Goal: Understand process/instructions

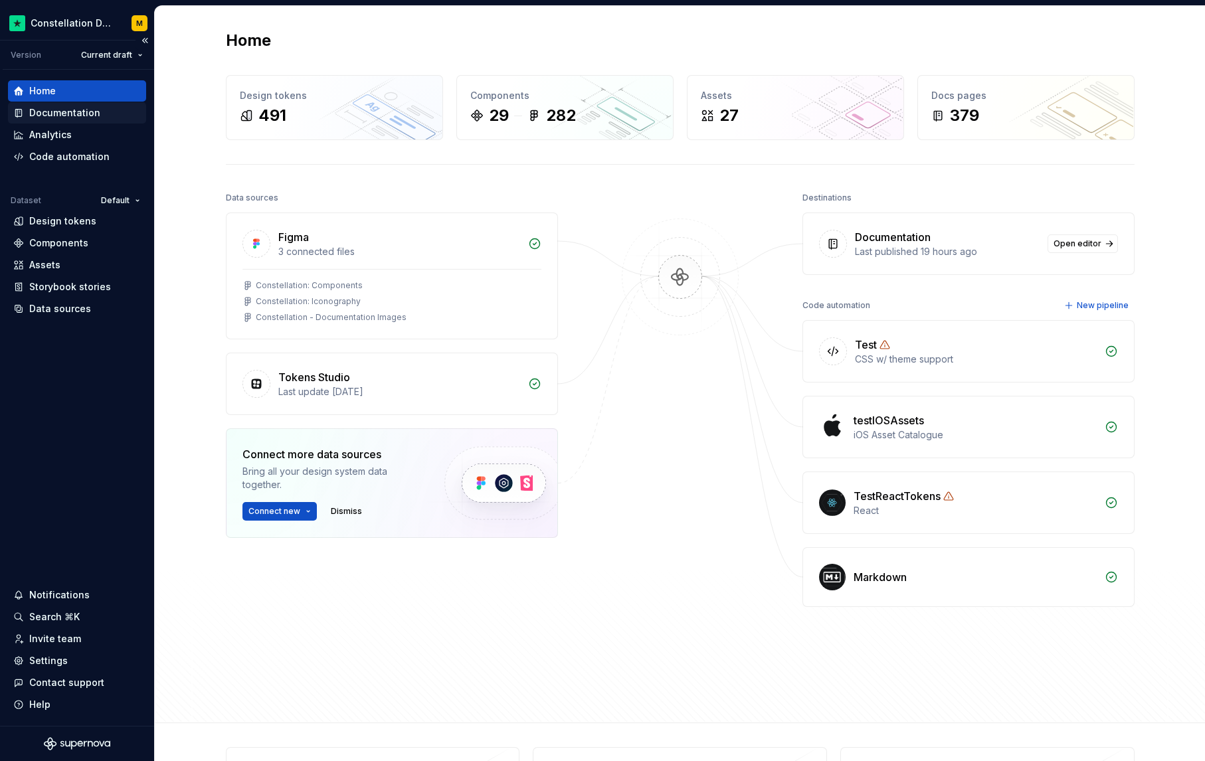
click at [87, 120] on div "Documentation" at bounding box center [77, 112] width 138 height 21
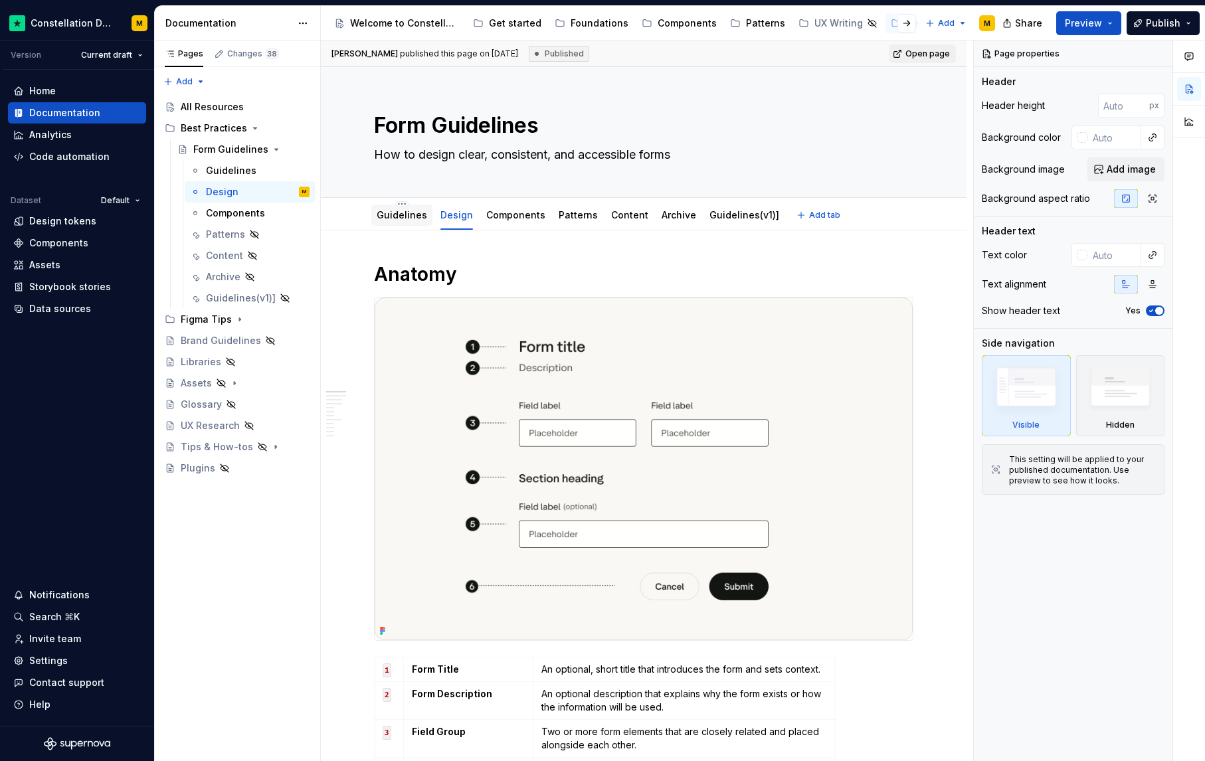
scroll to position [15, 0]
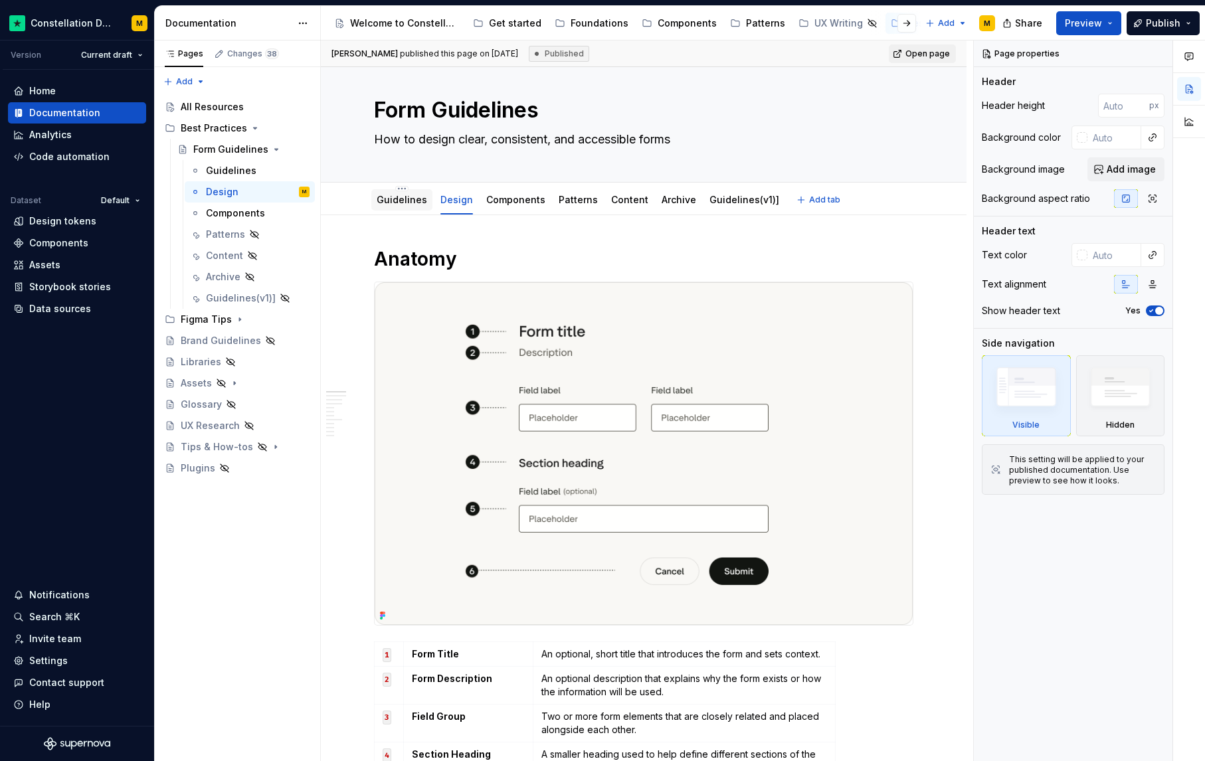
click at [384, 212] on div at bounding box center [401, 212] width 61 height 1
click at [389, 203] on link "Guidelines" at bounding box center [402, 199] width 50 height 11
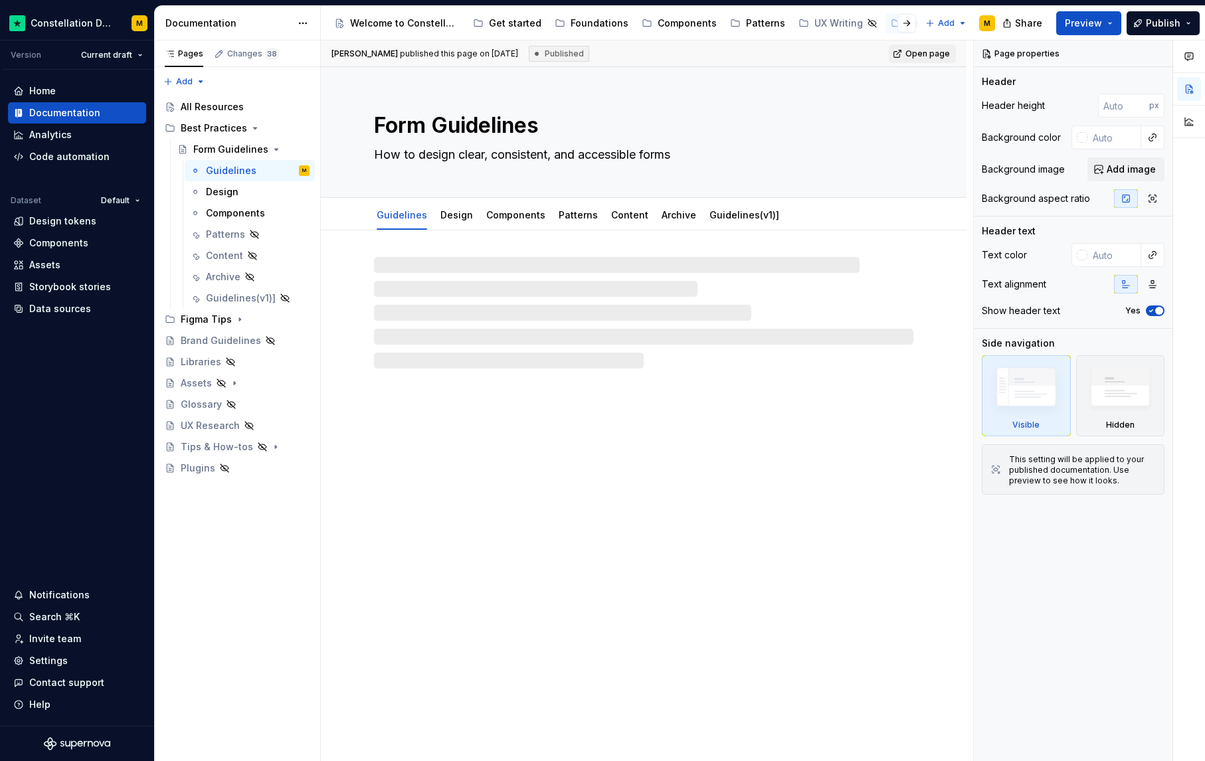
type textarea "*"
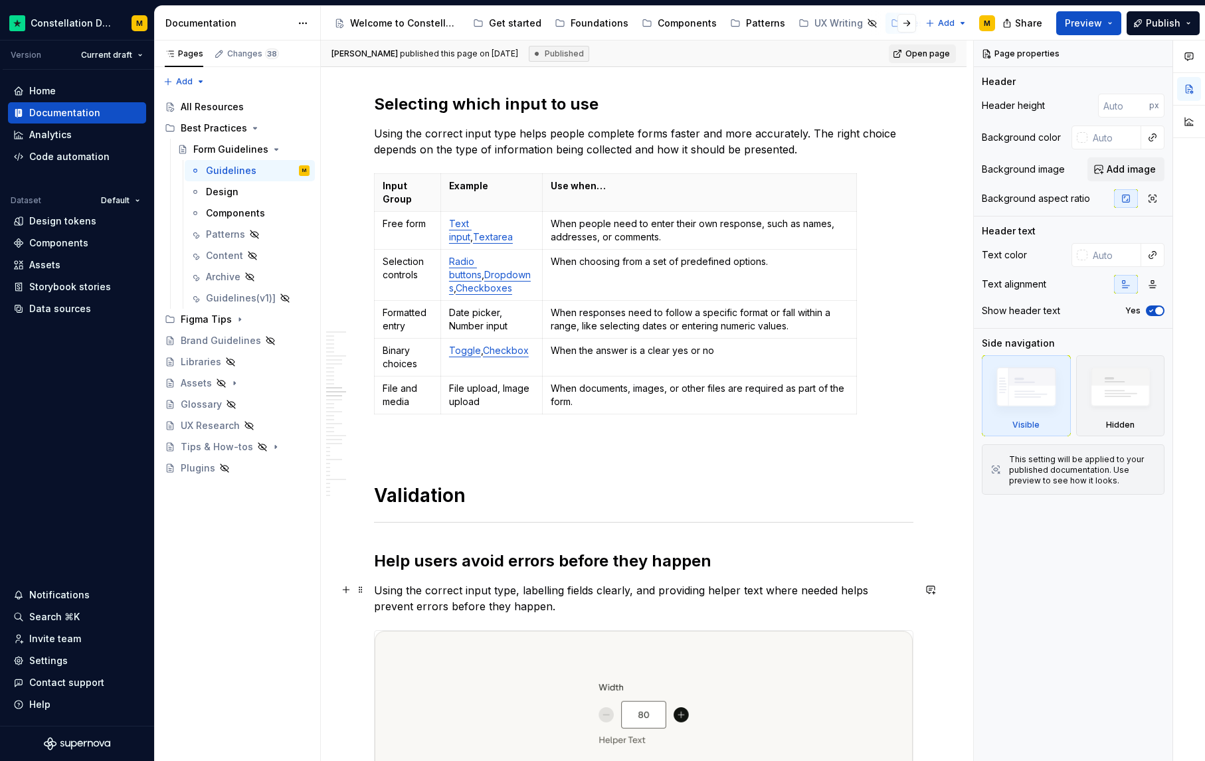
scroll to position [2213, 0]
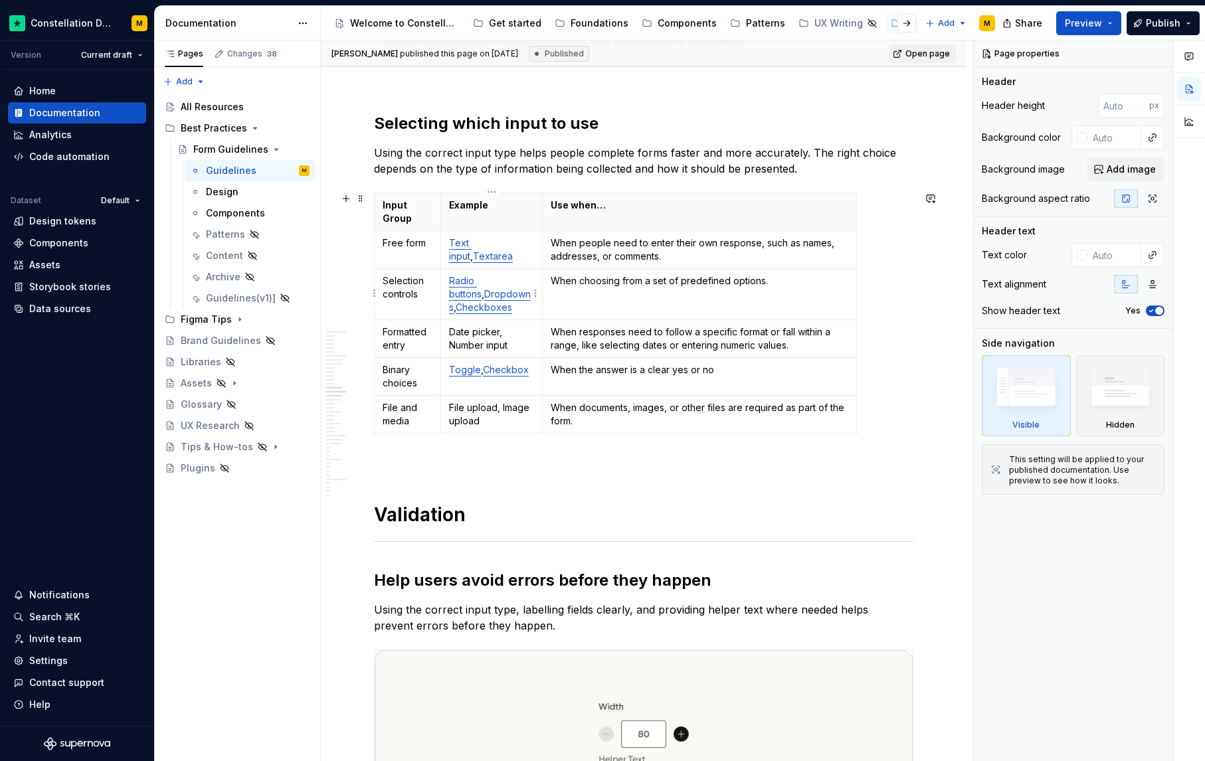
click at [470, 296] on link "Dropdowns" at bounding box center [490, 300] width 82 height 25
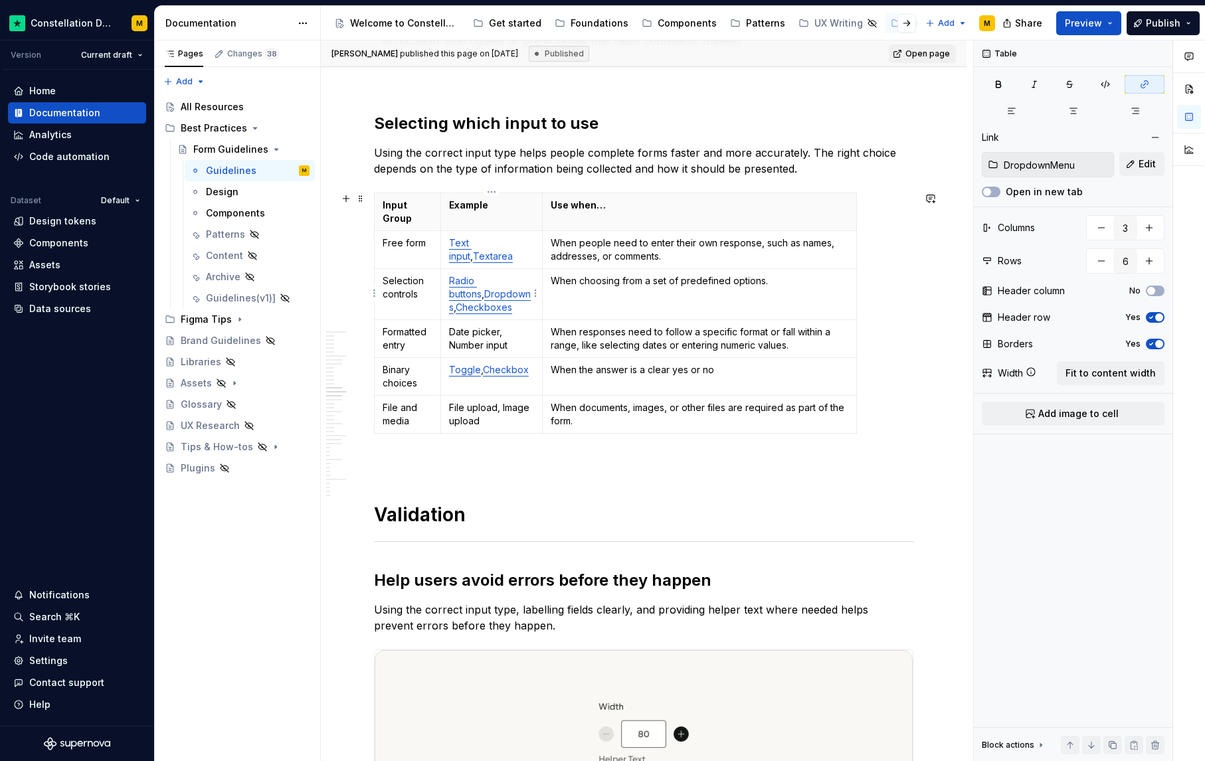
click at [470, 296] on link "Dropdowns" at bounding box center [490, 300] width 82 height 25
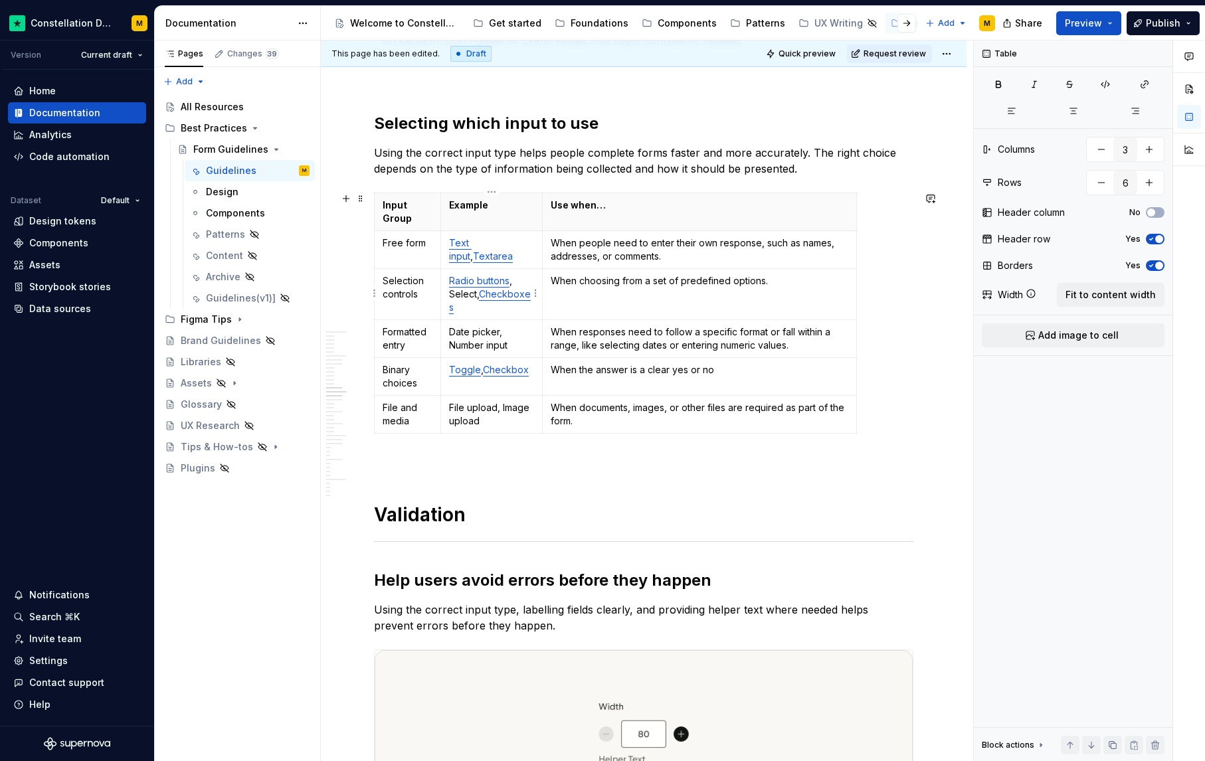
click at [464, 296] on p "Radio buttons , Select, Checkboxes" at bounding box center [491, 294] width 85 height 40
click at [574, 268] on button "button" at bounding box center [574, 269] width 19 height 19
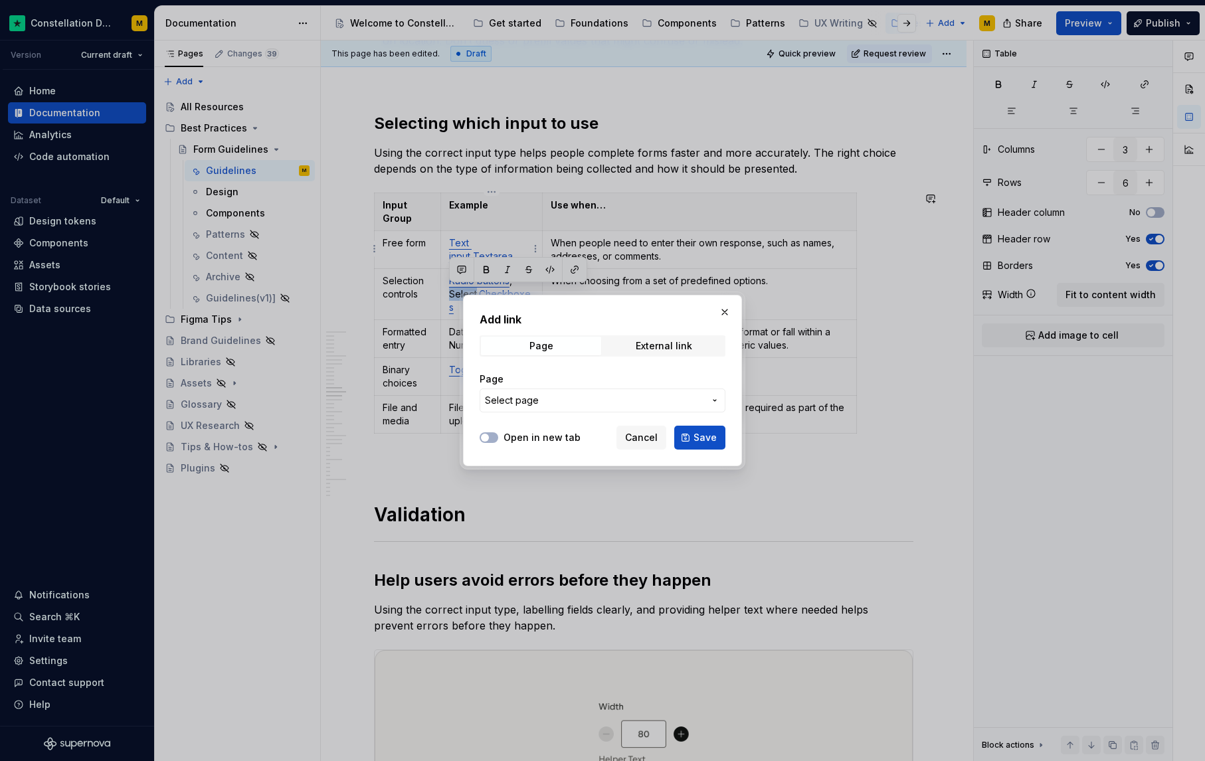
click at [559, 399] on span "Select page" at bounding box center [594, 400] width 219 height 13
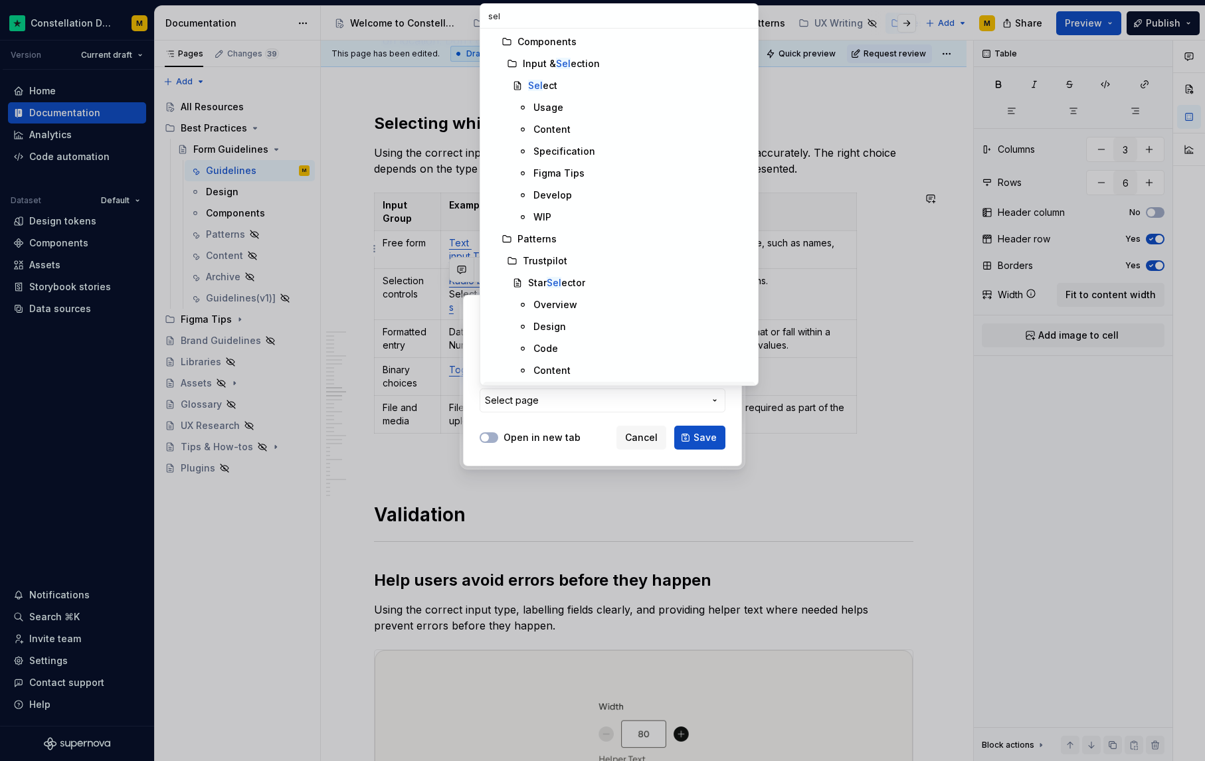
type input "sele"
click at [538, 65] on mark "Sele" at bounding box center [538, 67] width 21 height 11
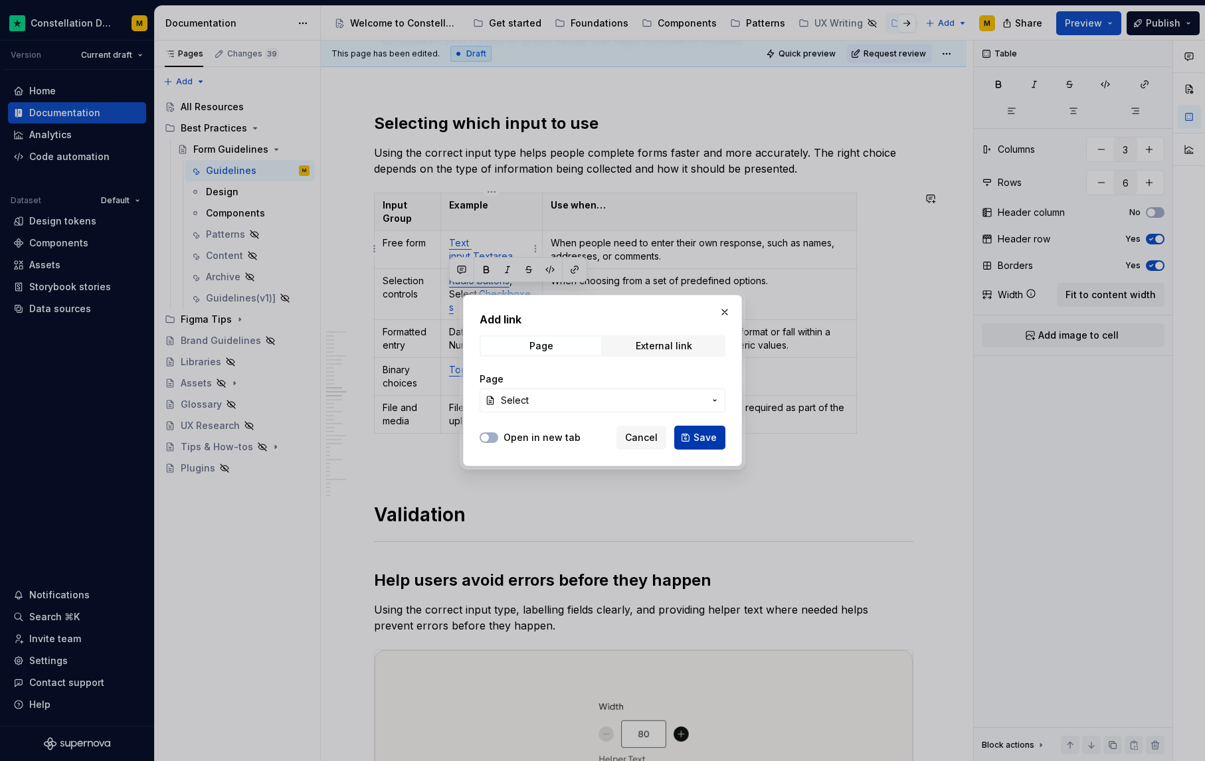
click at [691, 446] on button "Save" at bounding box center [699, 438] width 51 height 24
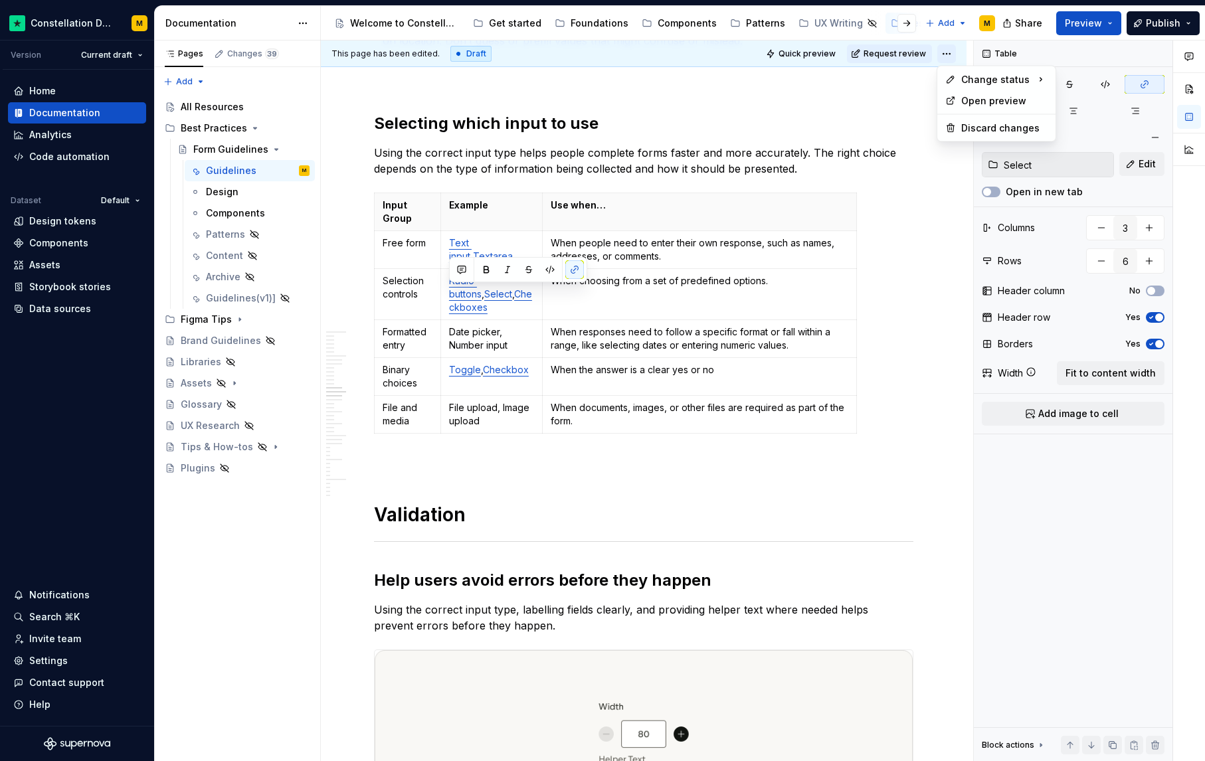
click at [950, 53] on html "Constellation Design System M Version Current draft Home Documentation Analytic…" at bounding box center [602, 380] width 1205 height 761
click at [1118, 148] on div "Ready for publish" at bounding box center [1139, 146] width 92 height 13
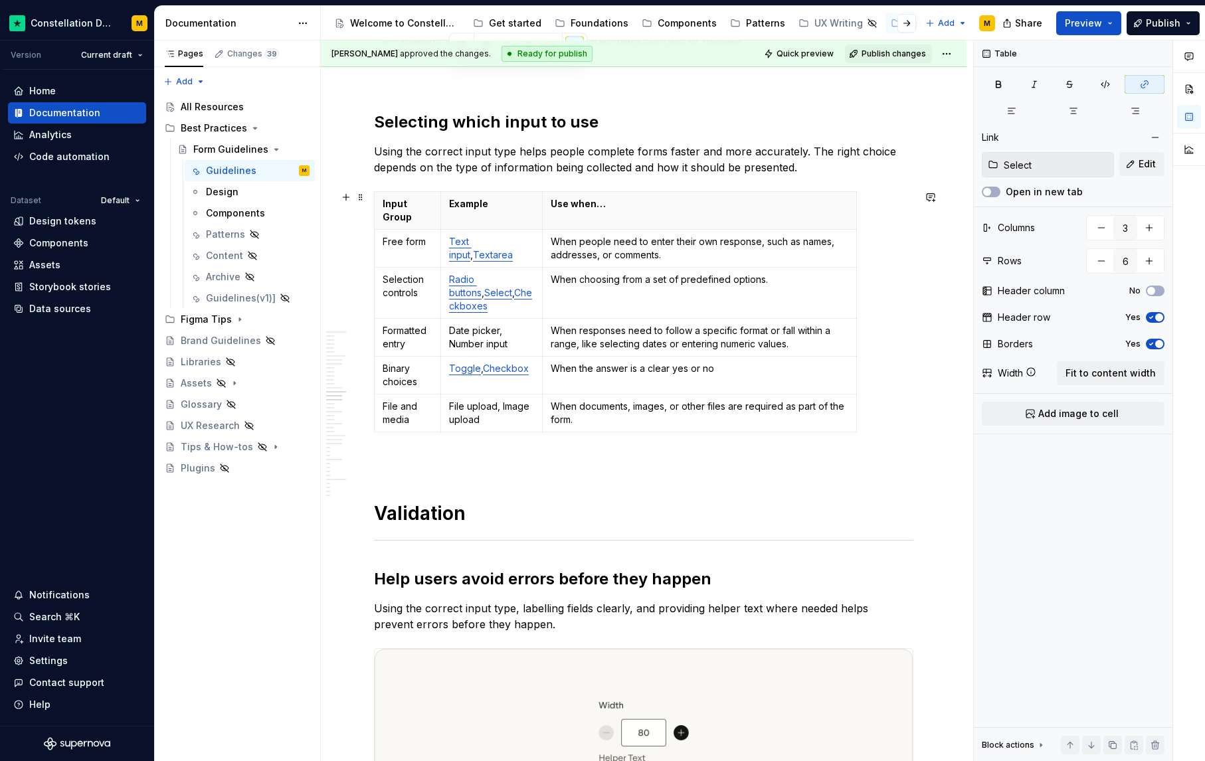
scroll to position [2444, 0]
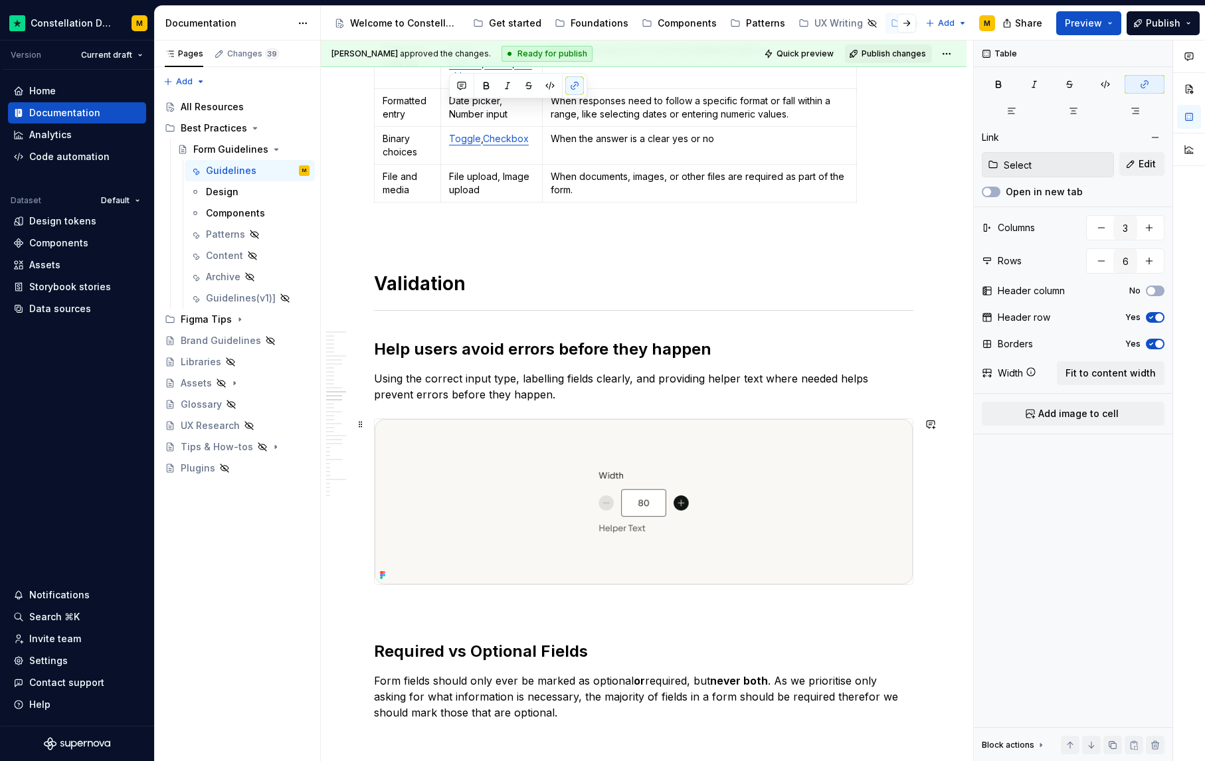
click at [636, 532] on img at bounding box center [644, 501] width 538 height 165
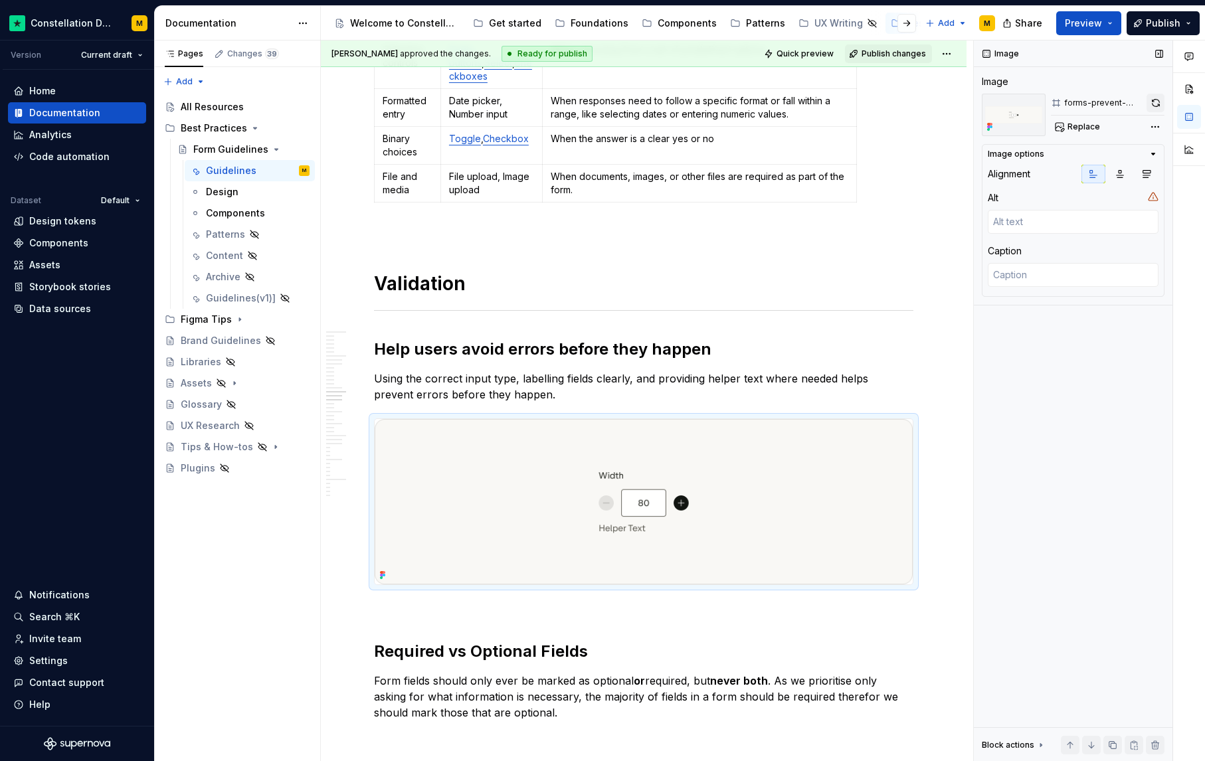
click at [1159, 100] on button "button" at bounding box center [1155, 103] width 18 height 19
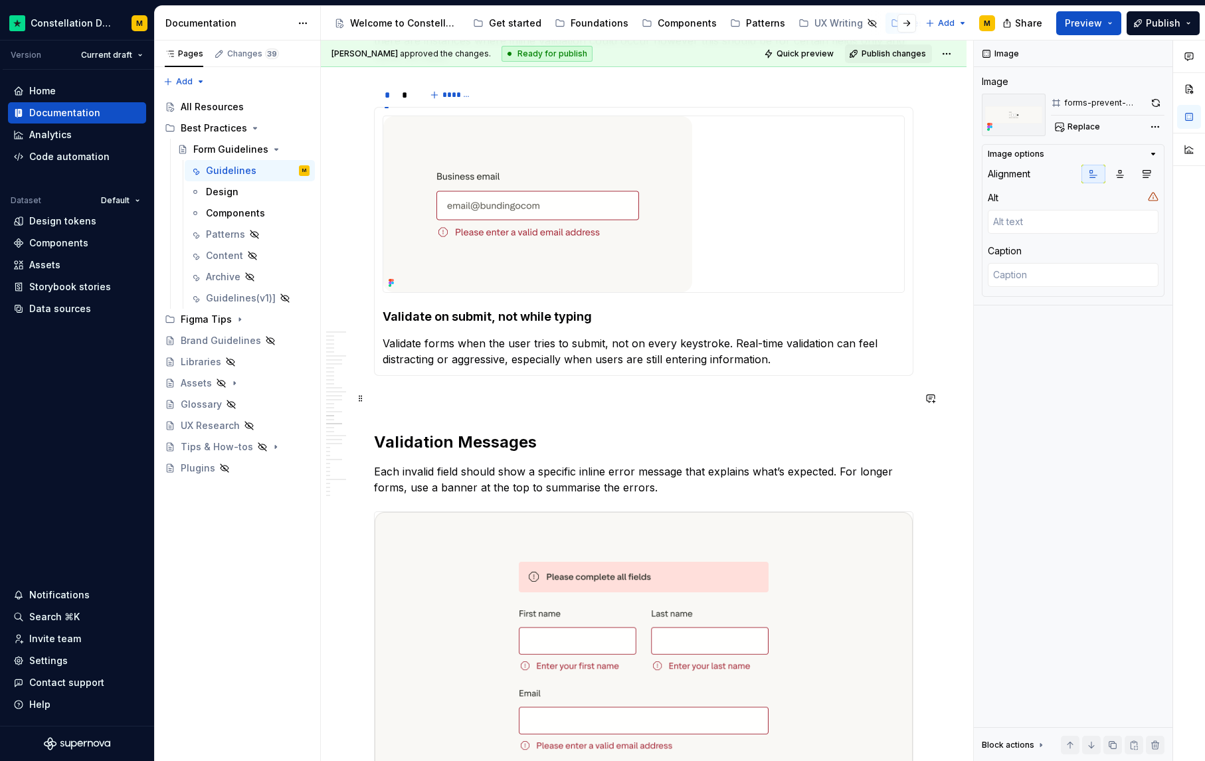
scroll to position [3583, 0]
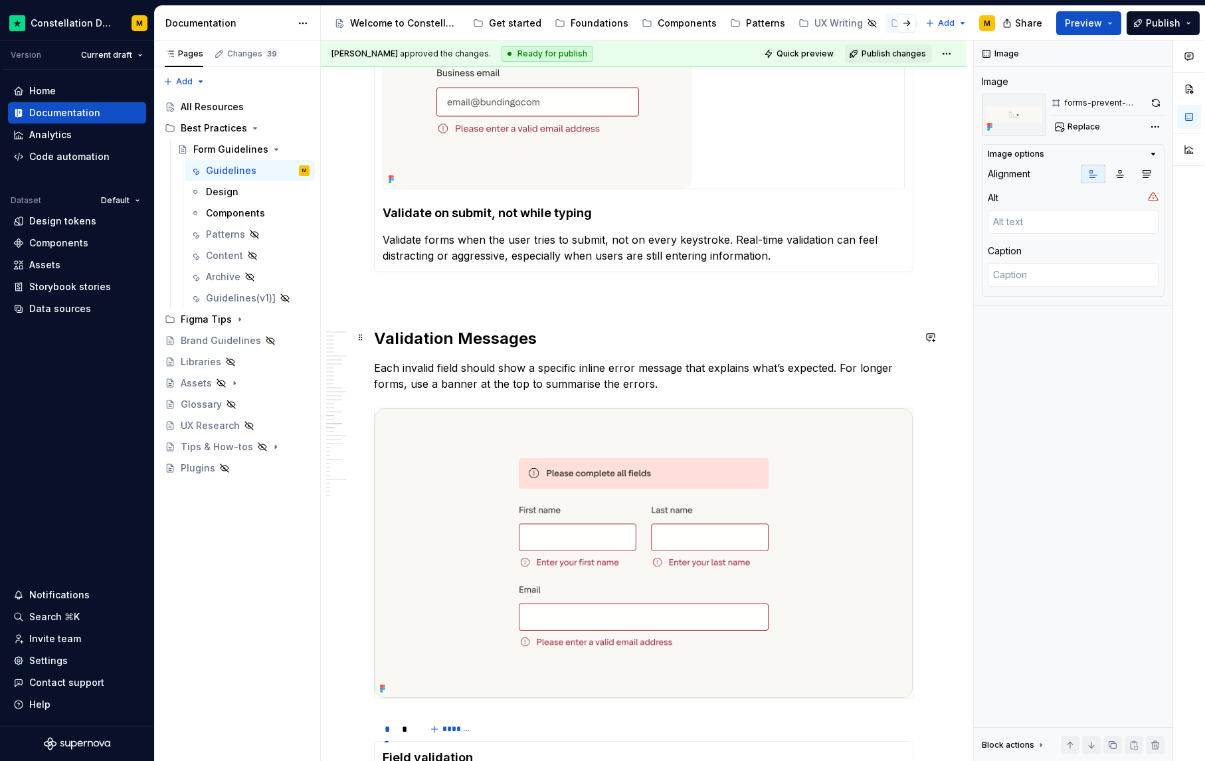
click at [416, 333] on h2 "Validation Messages" at bounding box center [643, 338] width 539 height 21
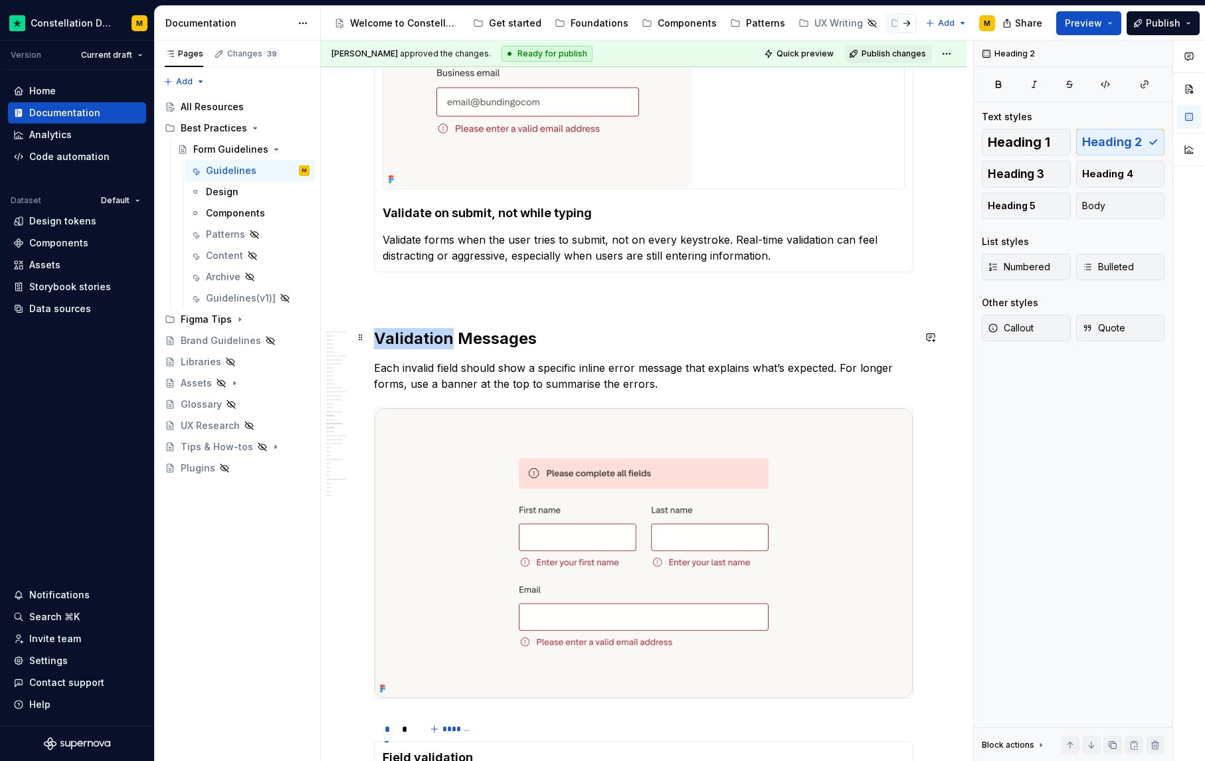
click at [416, 333] on h2 "Validation Messages" at bounding box center [643, 338] width 539 height 21
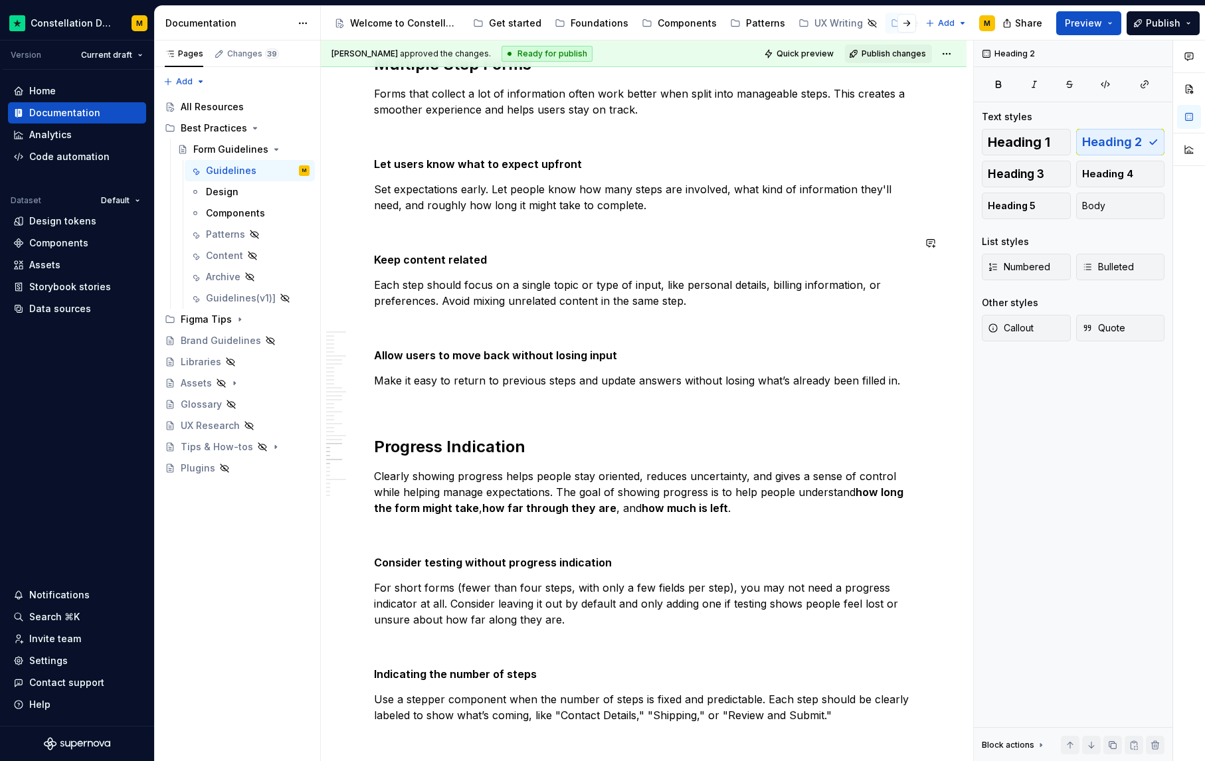
scroll to position [5167, 0]
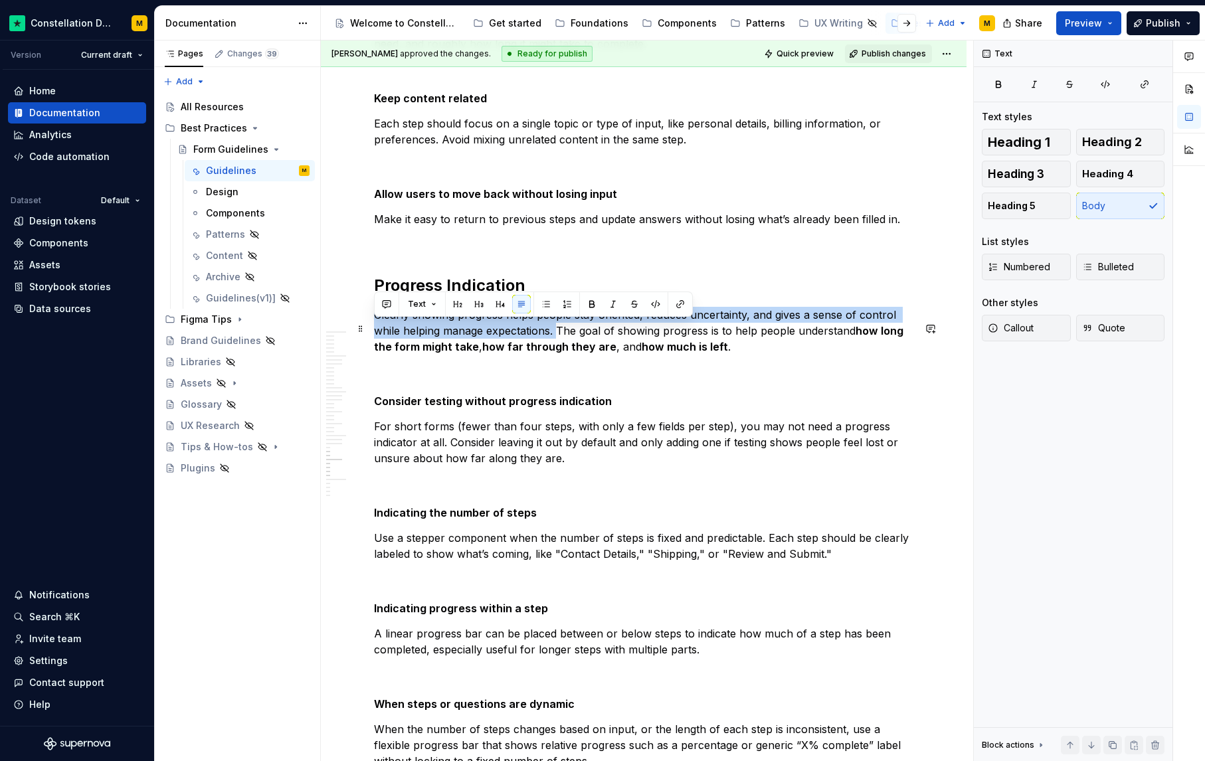
drag, startPoint x: 556, startPoint y: 345, endPoint x: 369, endPoint y: 327, distance: 188.8
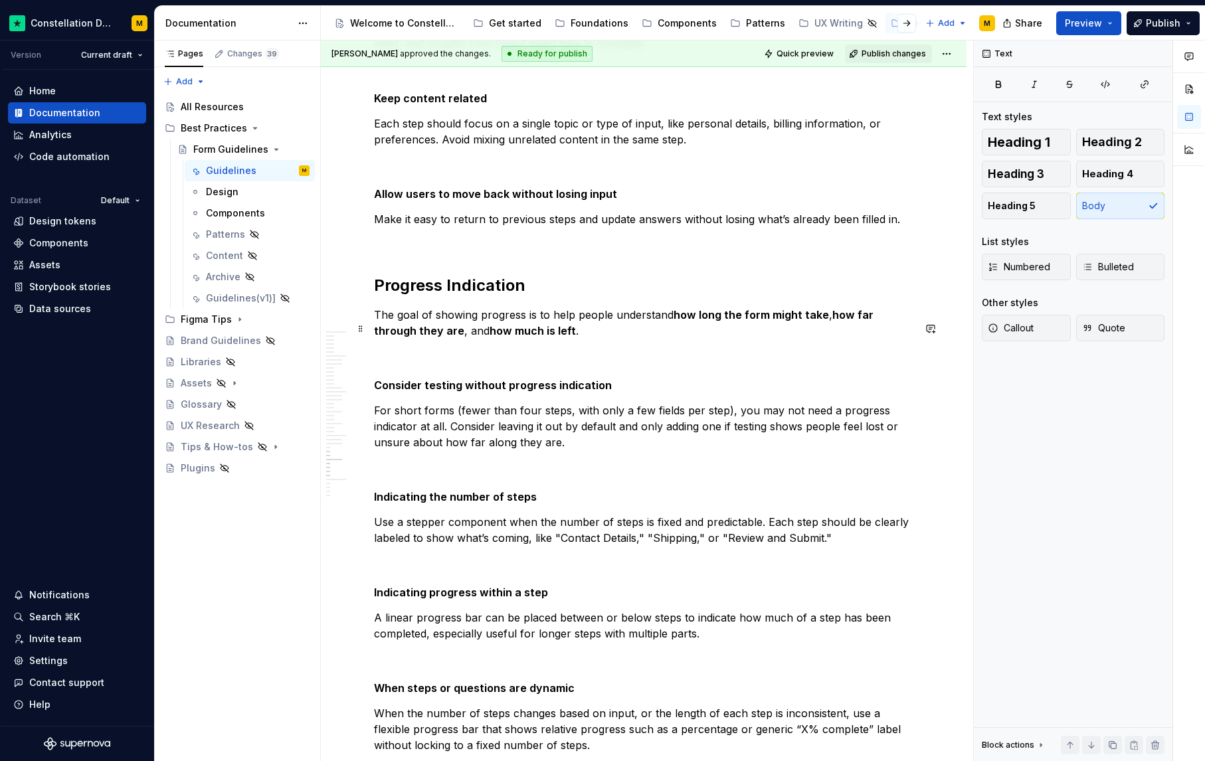
click at [643, 339] on p "The goal of showing progress is to help people understand how long the form mig…" at bounding box center [643, 323] width 539 height 32
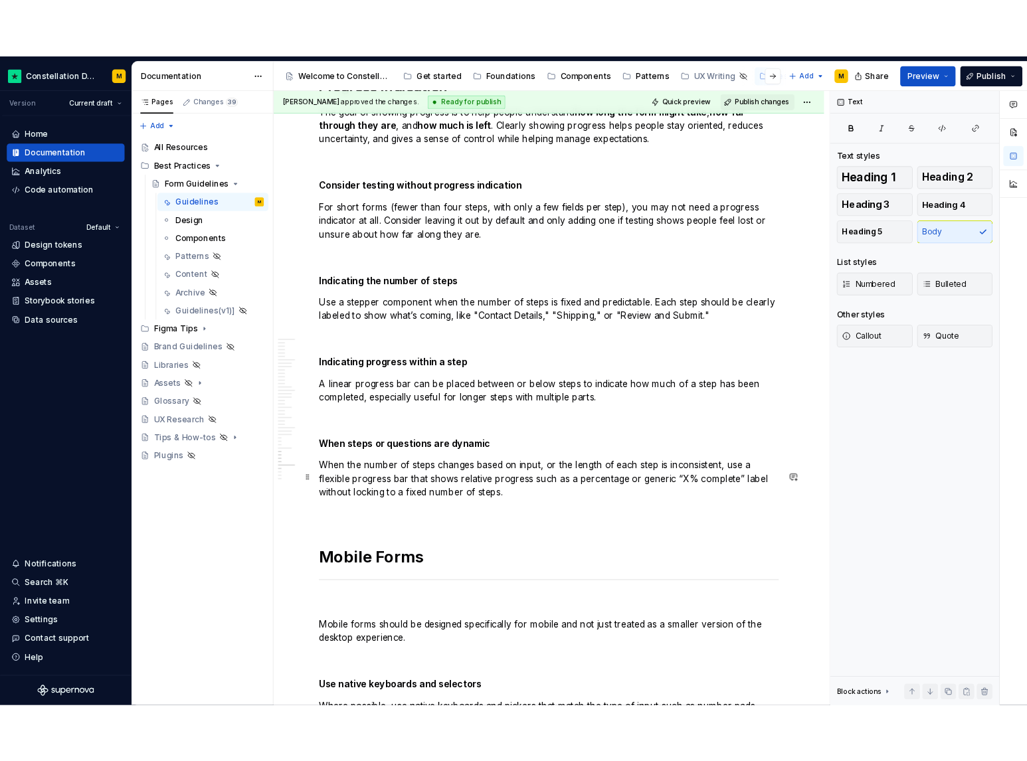
scroll to position [5844, 0]
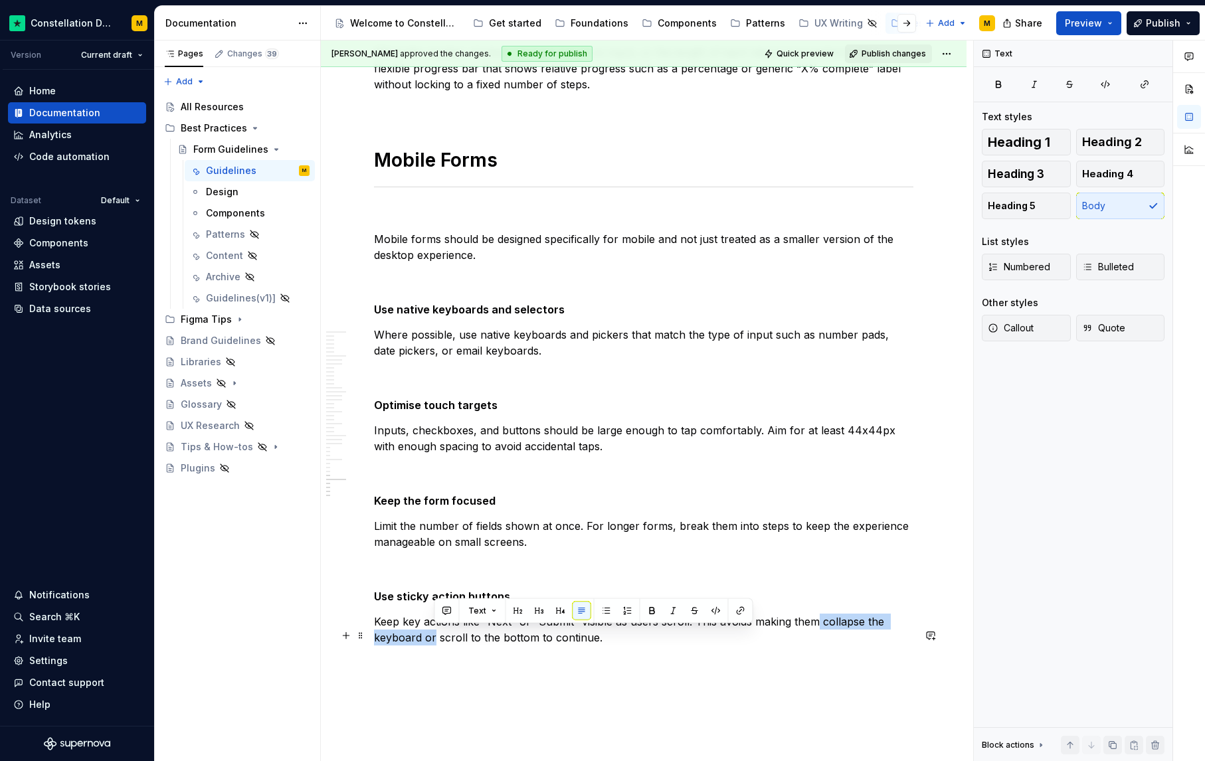
drag, startPoint x: 817, startPoint y: 634, endPoint x: 435, endPoint y: 645, distance: 382.7
click at [435, 645] on p "Keep key actions like “Next” or “Submit” visible as users scroll. This avoids m…" at bounding box center [643, 630] width 539 height 32
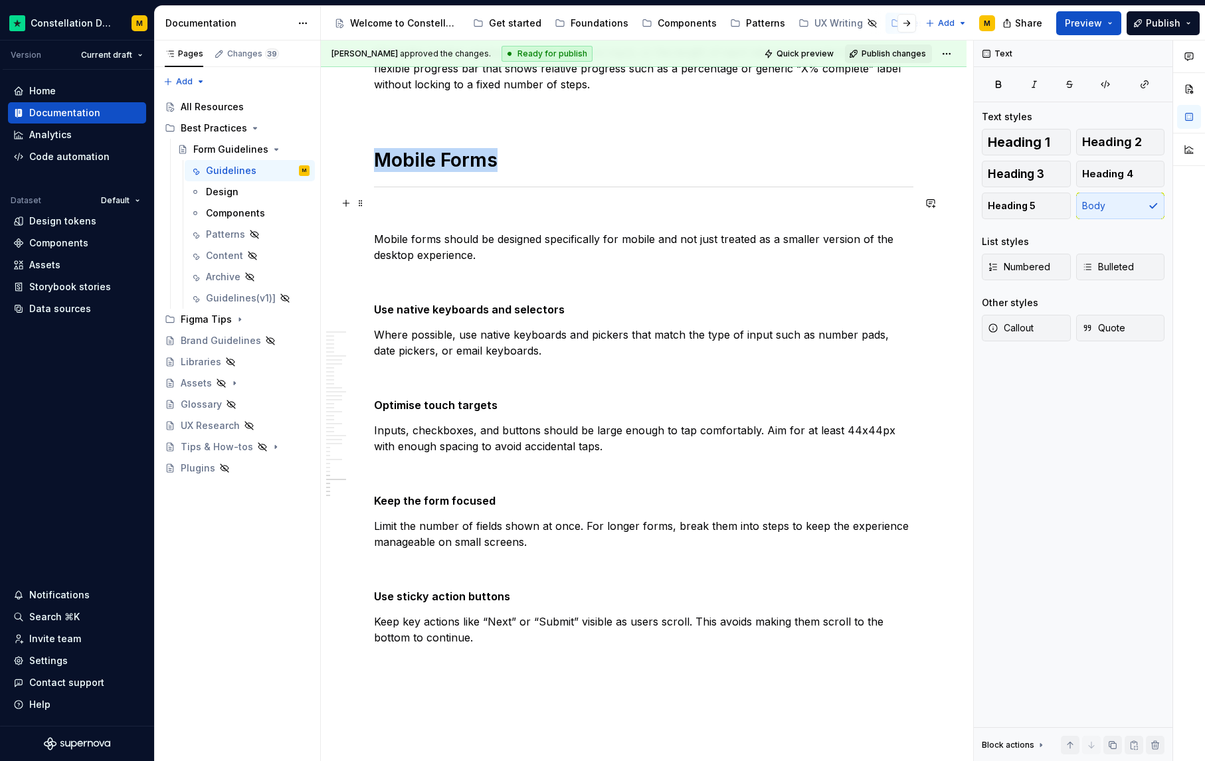
click at [823, 191] on div at bounding box center [643, 187] width 539 height 9
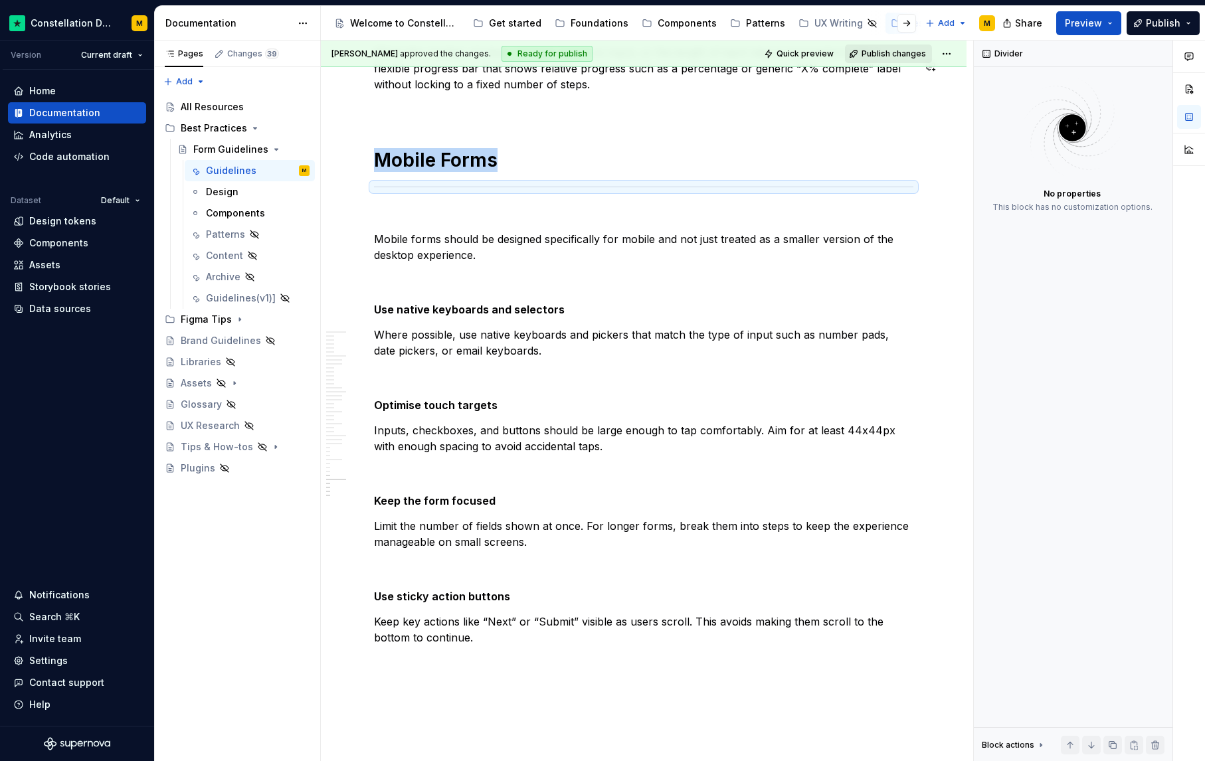
click at [902, 54] on span "Publish changes" at bounding box center [893, 53] width 64 height 11
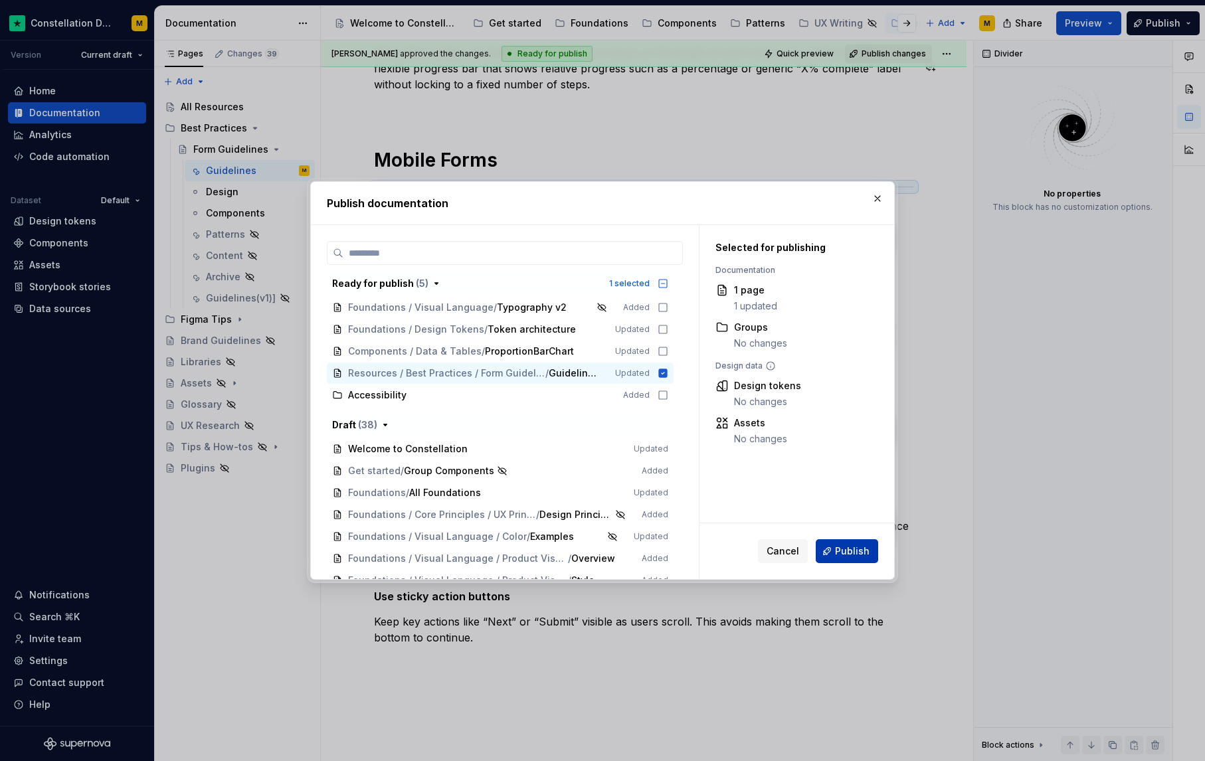
click at [823, 551] on button "Publish" at bounding box center [846, 551] width 62 height 24
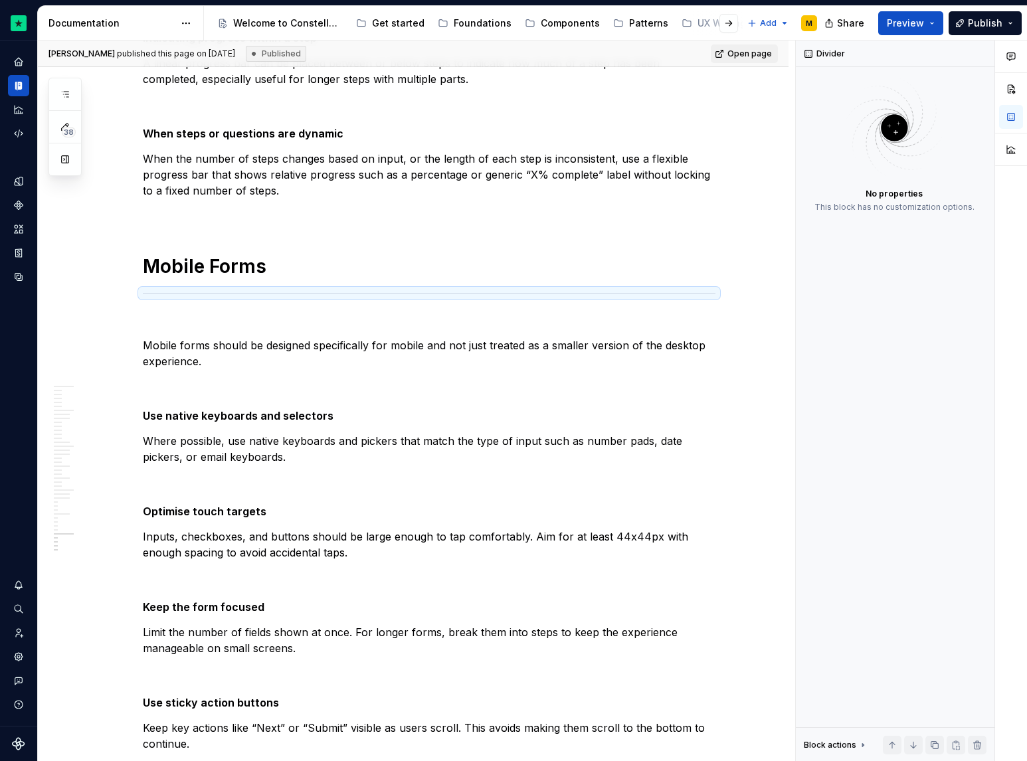
scroll to position [5685, 0]
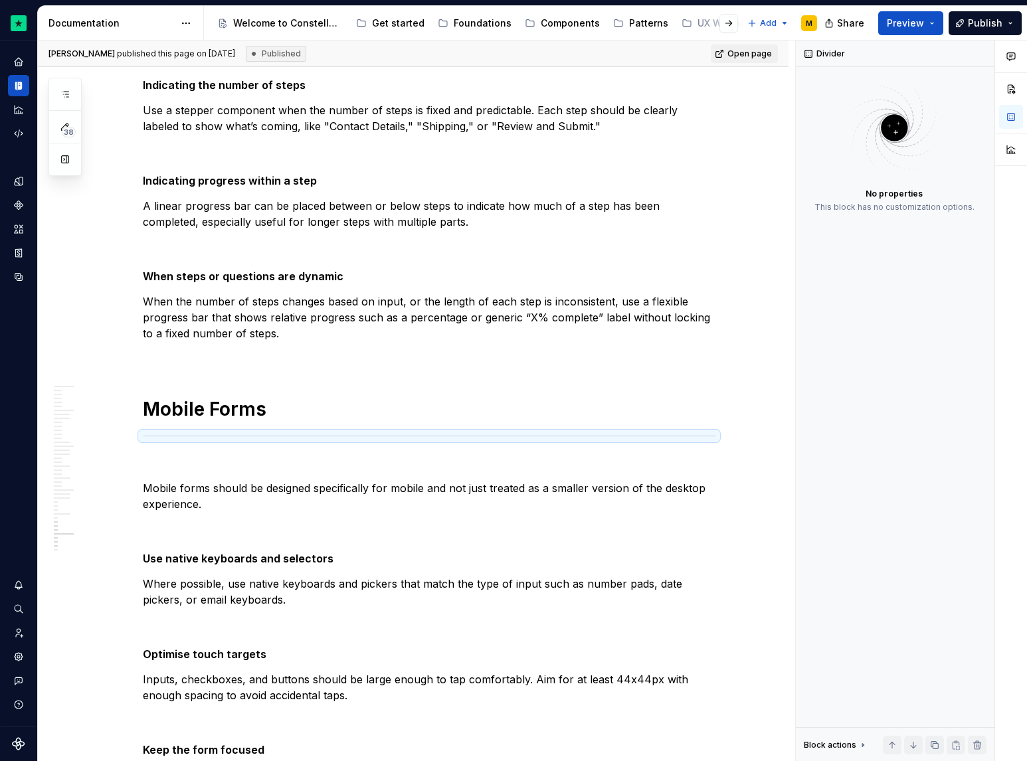
type textarea "*"
